Goal: Information Seeking & Learning: Learn about a topic

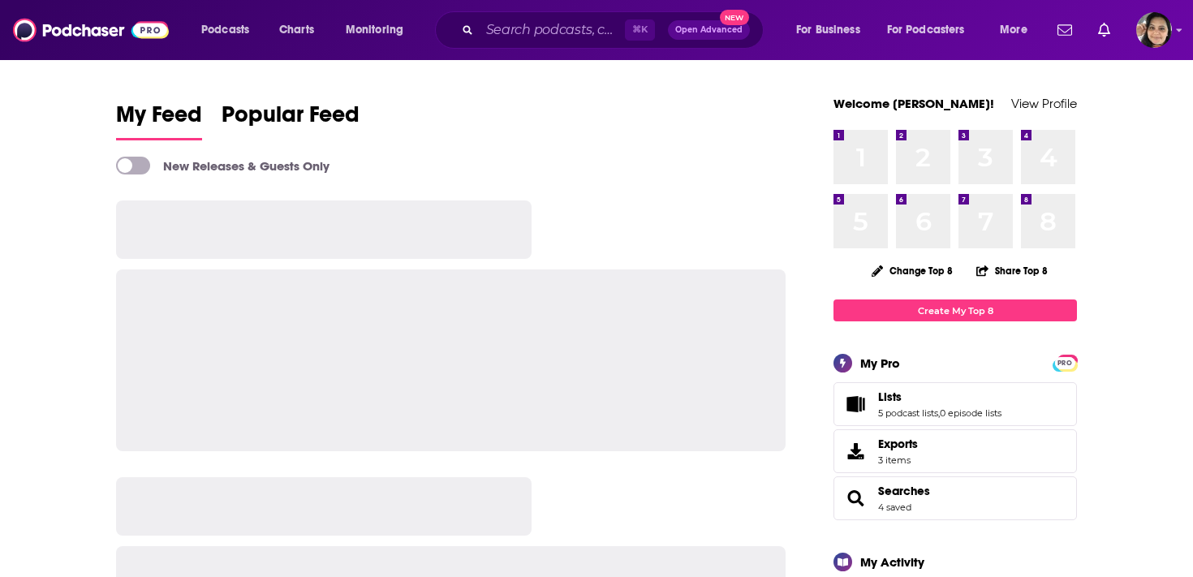
click at [506, 32] on input "Search podcasts, credits, & more..." at bounding box center [552, 30] width 145 height 26
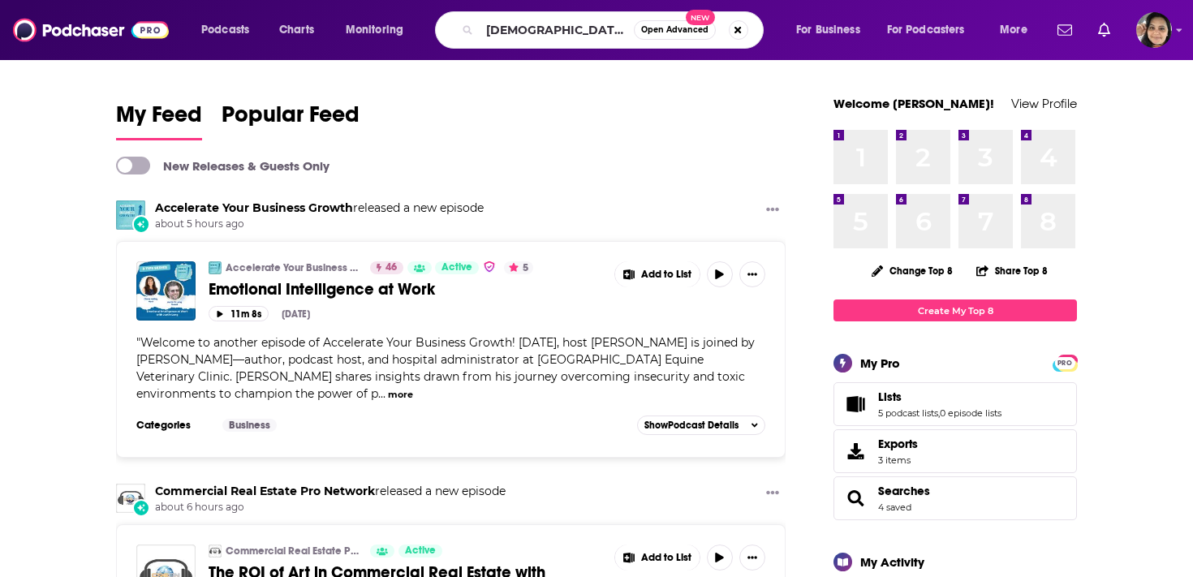
type input "[DEMOGRAPHIC_DATA] in life"
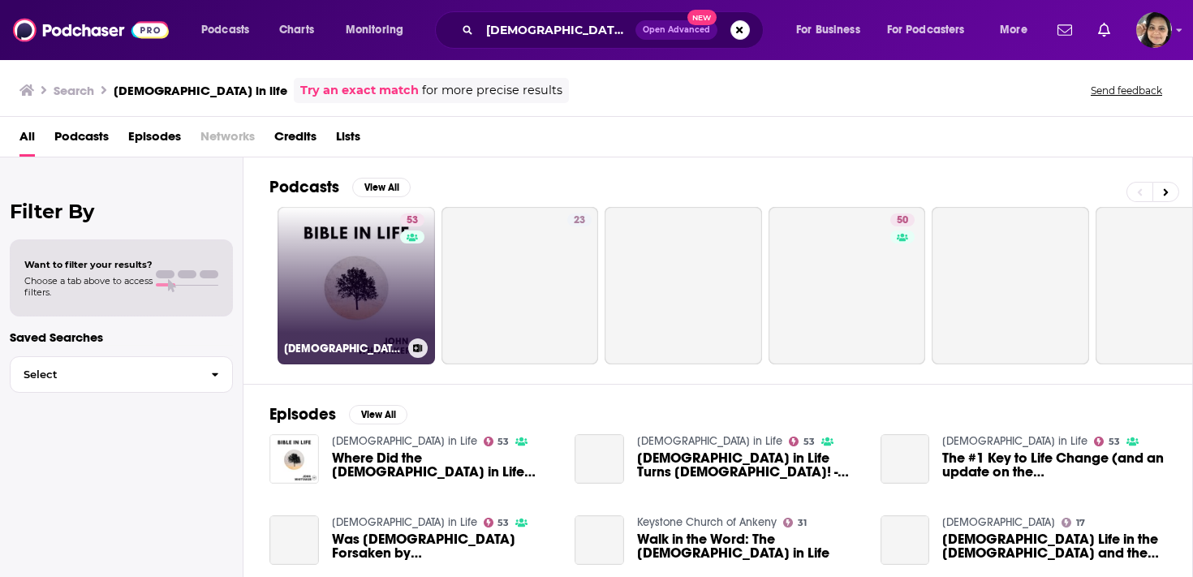
click at [359, 273] on link "53 [DEMOGRAPHIC_DATA] in Life" at bounding box center [356, 285] width 157 height 157
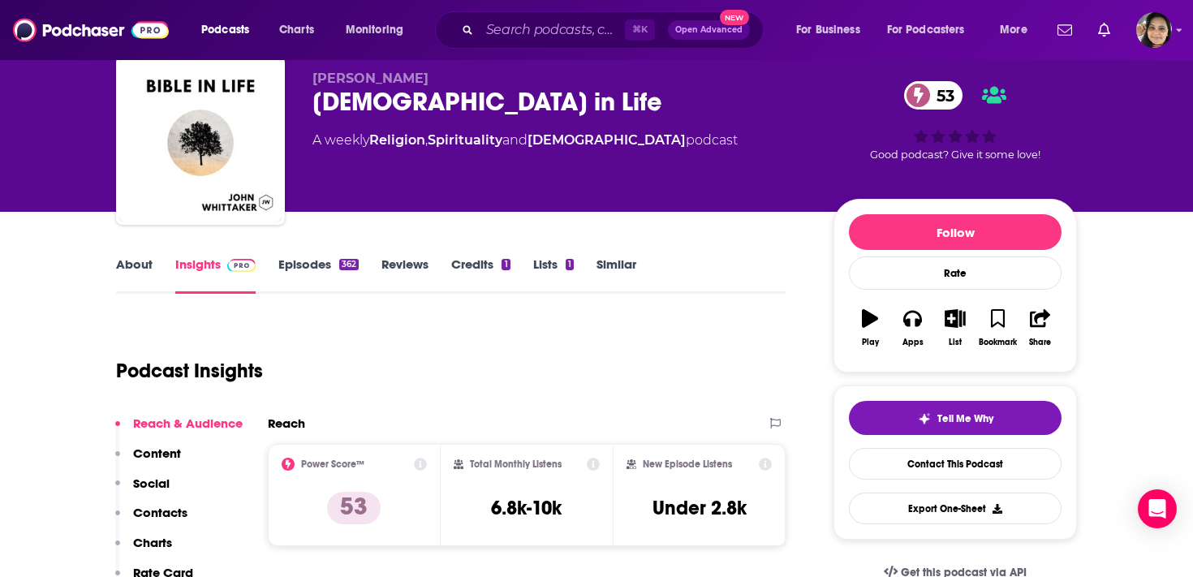
scroll to position [54, 0]
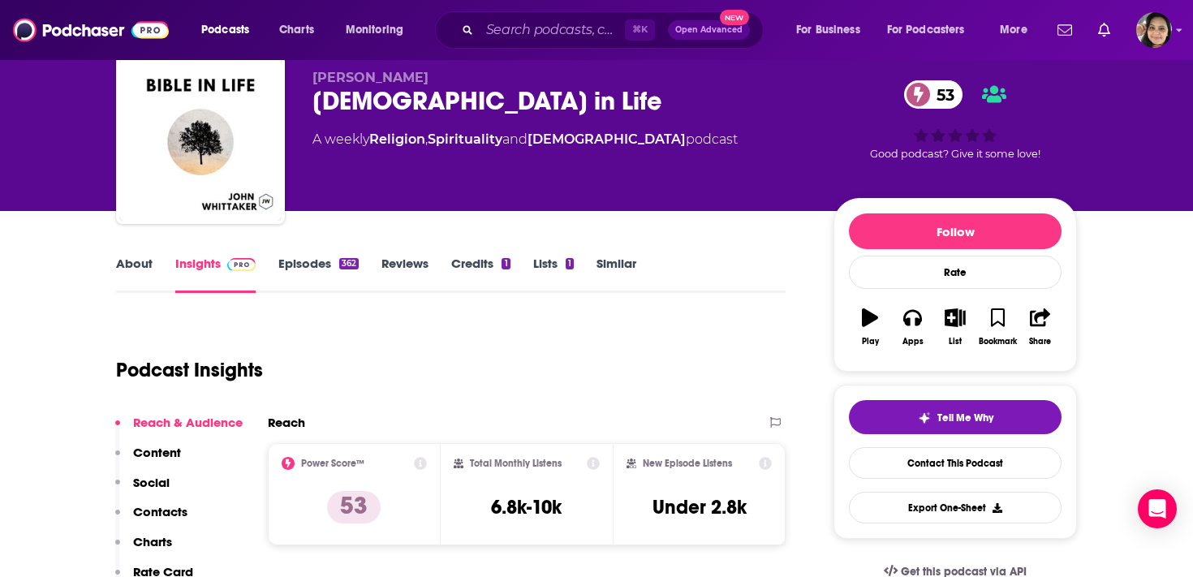
click at [596, 463] on icon at bounding box center [593, 463] width 13 height 13
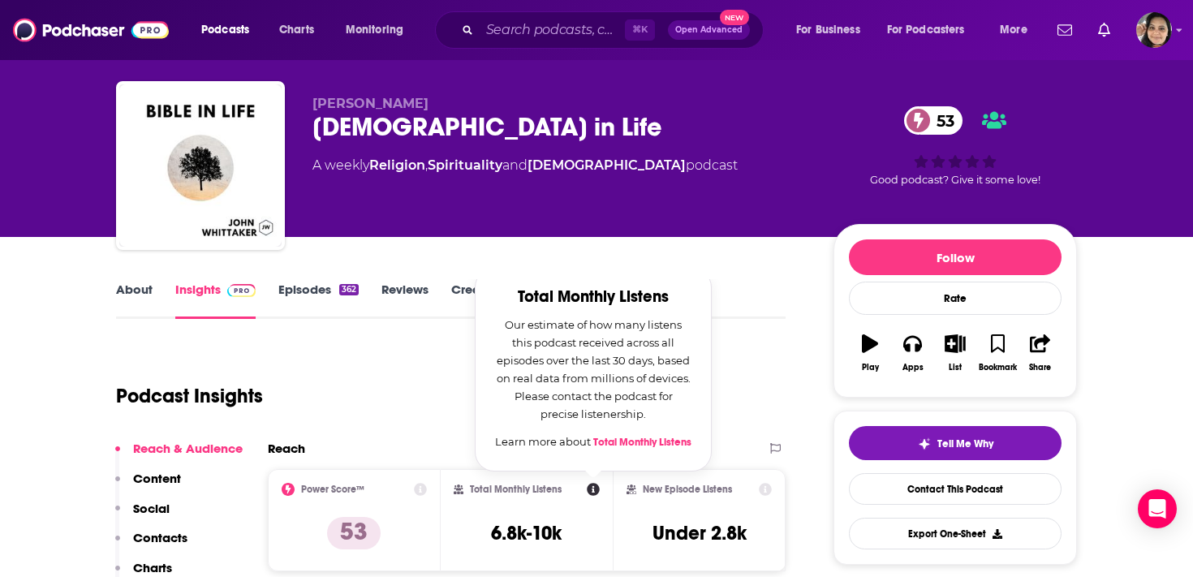
scroll to position [38, 0]
